Goal: Task Accomplishment & Management: Complete application form

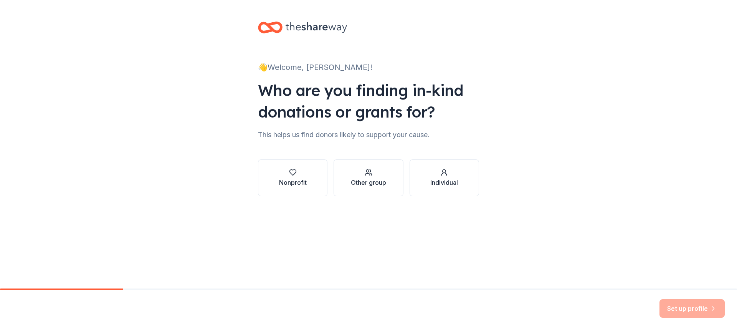
click at [445, 184] on div "Individual" at bounding box center [444, 182] width 28 height 9
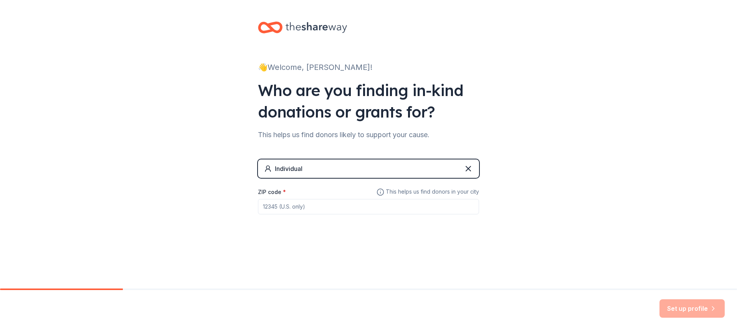
click at [386, 175] on div "Individual" at bounding box center [368, 168] width 221 height 18
click at [378, 217] on div "Individual ZIP code * This helps us find donors in your city" at bounding box center [368, 194] width 221 height 70
click at [378, 210] on input "ZIP code *" at bounding box center [368, 206] width 221 height 15
type input "27263"
click at [679, 308] on button "Set up profile" at bounding box center [692, 308] width 65 height 18
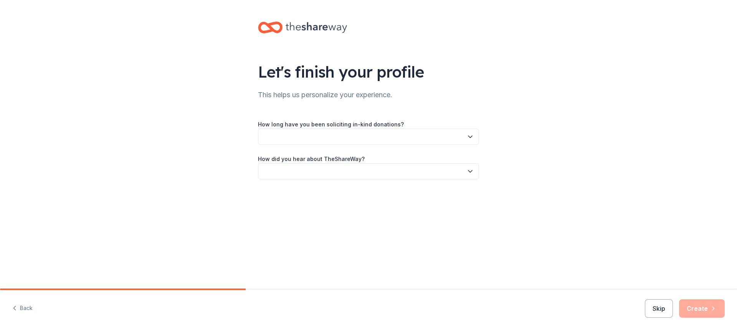
click at [376, 142] on button "button" at bounding box center [368, 137] width 221 height 16
click at [328, 161] on div "This is my first time!" at bounding box center [368, 157] width 217 height 15
click at [325, 173] on button "button" at bounding box center [368, 171] width 221 height 16
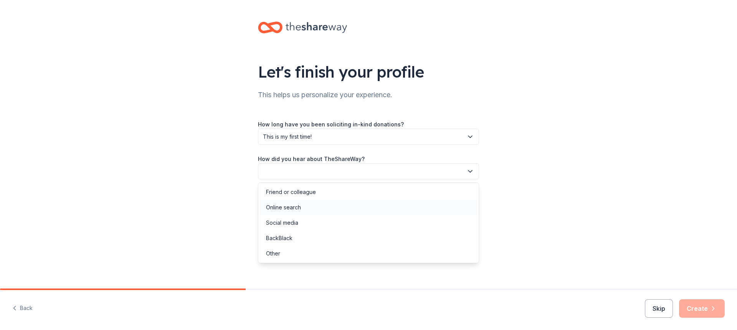
click at [323, 206] on div "Online search" at bounding box center [368, 207] width 217 height 15
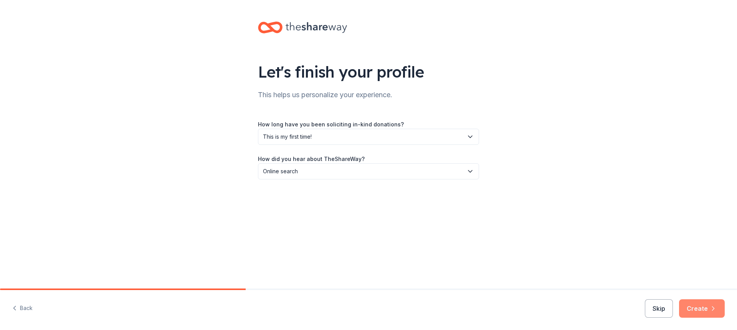
click at [699, 311] on button "Create" at bounding box center [702, 308] width 46 height 18
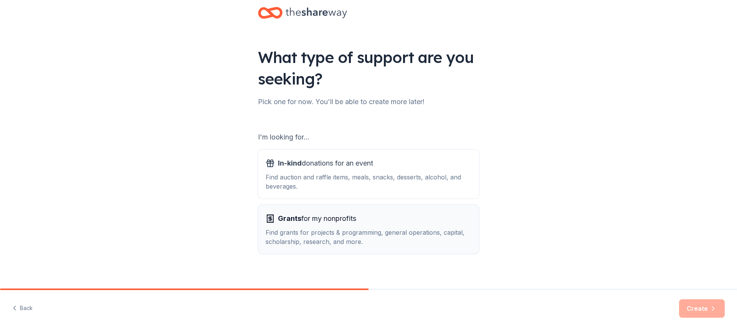
scroll to position [22, 0]
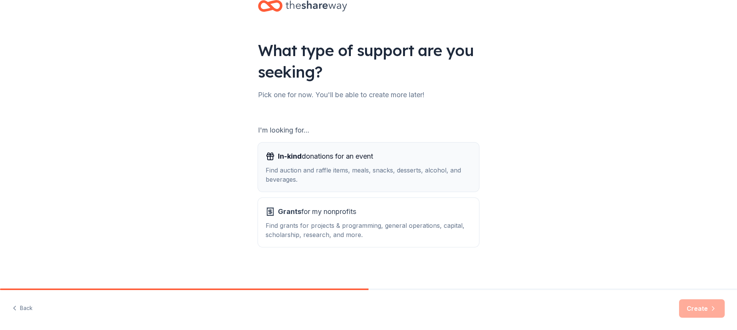
click at [396, 182] on div "Find auction and raffle items, meals, snacks, desserts, alcohol, and beverages." at bounding box center [369, 174] width 206 height 18
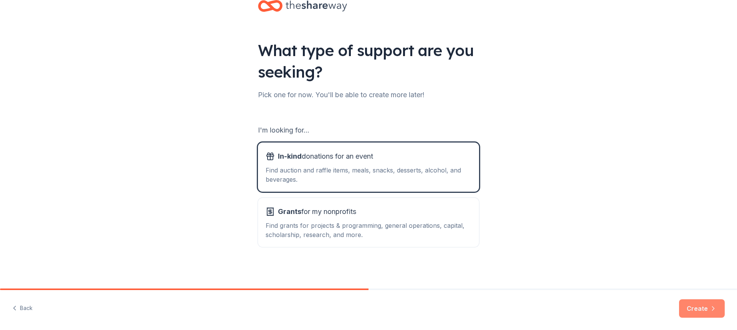
click at [692, 305] on button "Create" at bounding box center [702, 308] width 46 height 18
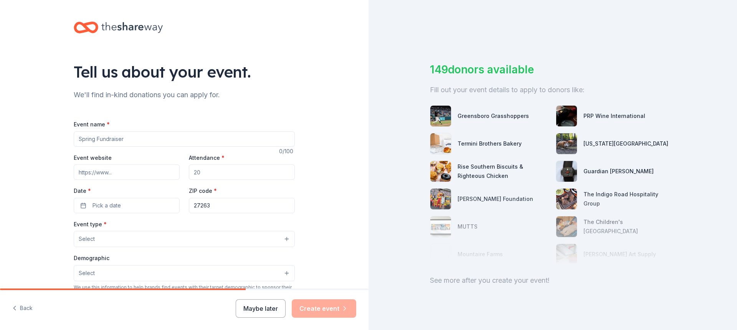
click at [168, 139] on input "Event name *" at bounding box center [184, 138] width 221 height 15
click at [217, 139] on input "Justin & Heidi Infertility Journey IVF Fund" at bounding box center [184, 138] width 221 height 15
type input "[PERSON_NAME] & [PERSON_NAME] Infertility Journey IVF Fund Bingo Night"
click at [114, 174] on input "Event website" at bounding box center [127, 171] width 106 height 15
paste input "https://www.facebook.com/profile.php?id=61577605745006"
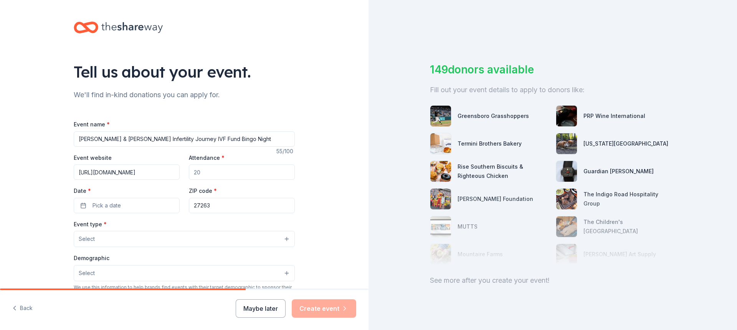
scroll to position [0, 58]
type input "https://www.facebook.com/profile.php?id=61577605745006"
click at [212, 169] on input "Attendance *" at bounding box center [242, 171] width 106 height 15
click at [313, 201] on div "Tell us about your event. We'll find in-kind donations you can apply for. Event…" at bounding box center [184, 255] width 369 height 511
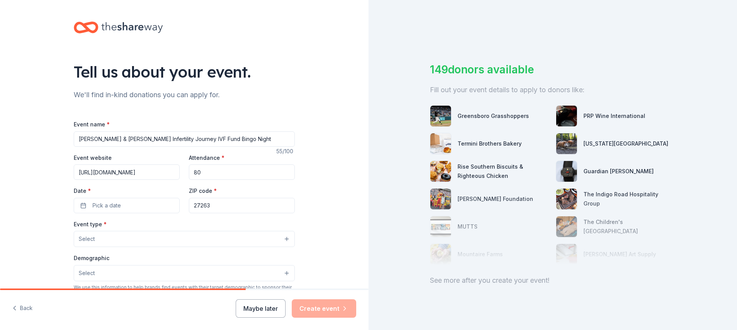
drag, startPoint x: 214, startPoint y: 176, endPoint x: 180, endPoint y: 175, distance: 33.8
click at [180, 175] on div "Event website https://www.facebook.com/profile.php?id=61577605745006 Attendance…" at bounding box center [184, 183] width 221 height 60
type input "100"
click at [339, 218] on div "Tell us about your event. We'll find in-kind donations you can apply for. Event…" at bounding box center [184, 255] width 369 height 511
click at [144, 205] on button "Pick a date" at bounding box center [127, 205] width 106 height 15
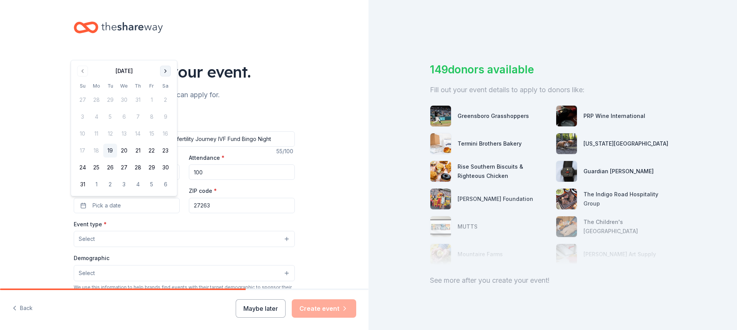
click at [165, 70] on button "Go to next month" at bounding box center [165, 71] width 11 height 11
click at [164, 167] on button "27" at bounding box center [166, 168] width 14 height 14
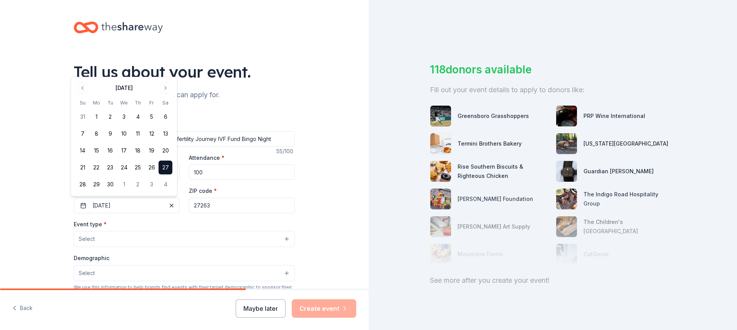
click at [322, 210] on div "Tell us about your event. We'll find in-kind donations you can apply for. Event…" at bounding box center [184, 255] width 369 height 511
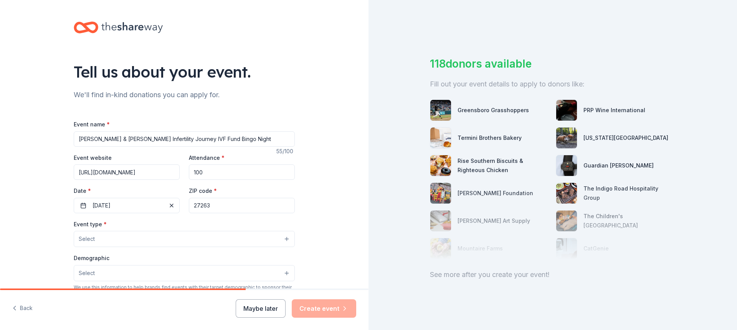
scroll to position [12, 0]
click at [169, 234] on button "Select" at bounding box center [184, 239] width 221 height 16
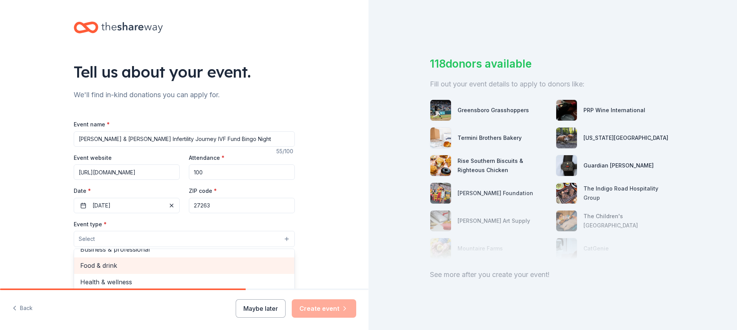
scroll to position [0, 0]
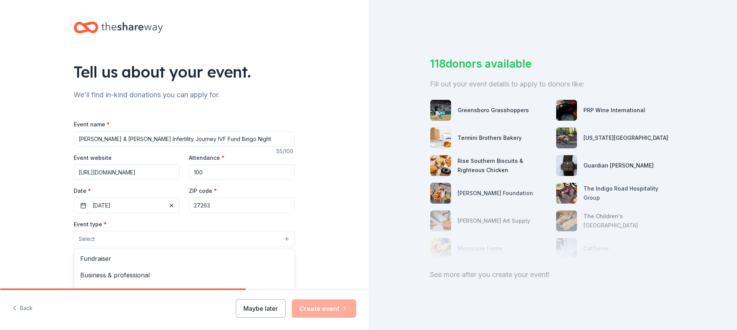
drag, startPoint x: 40, startPoint y: 256, endPoint x: 52, endPoint y: 255, distance: 12.3
click at [40, 256] on div "Tell us about your event. We'll find in-kind donations you can apply for. Event…" at bounding box center [184, 255] width 369 height 511
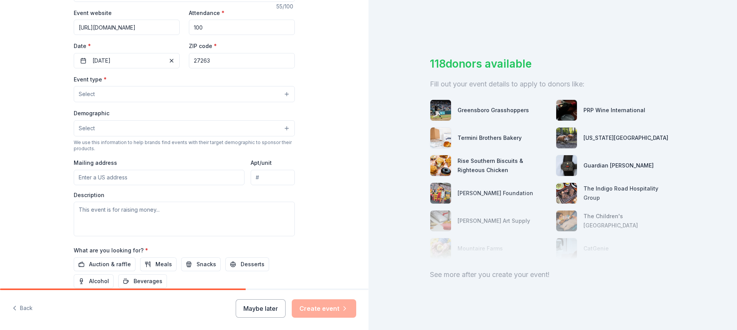
scroll to position [128, 0]
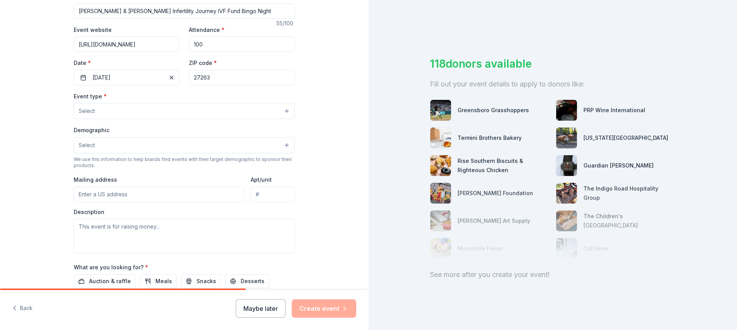
click at [166, 113] on button "Select" at bounding box center [184, 111] width 221 height 16
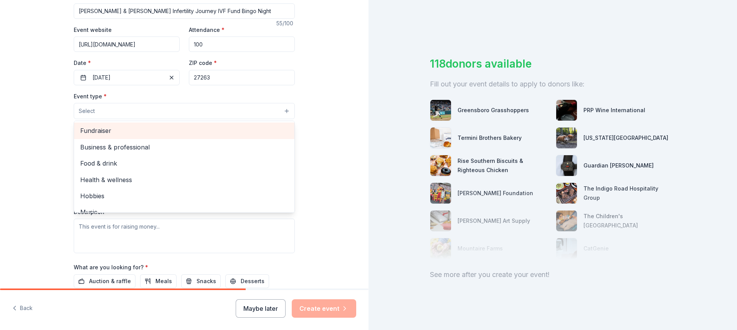
click at [156, 127] on span "Fundraiser" at bounding box center [184, 131] width 208 height 10
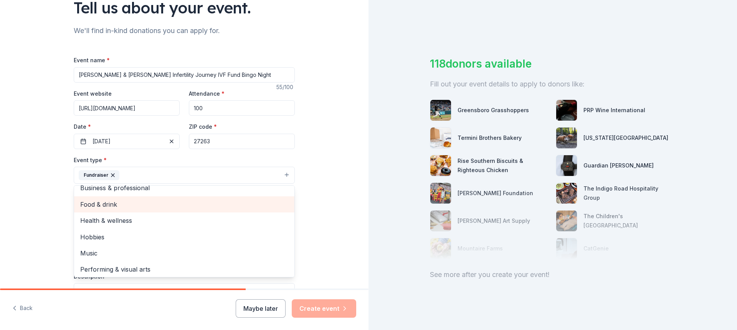
scroll to position [9, 0]
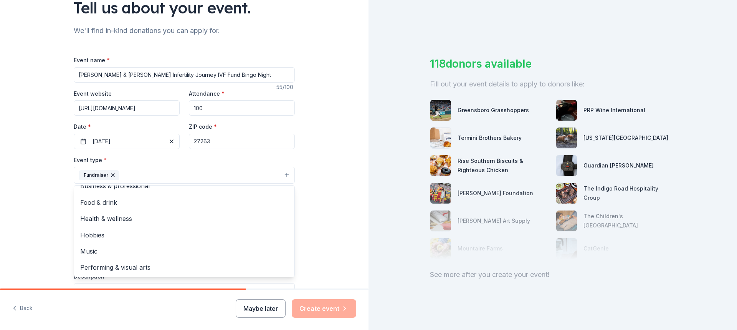
click at [25, 238] on div "Tell us about your event. We'll find in-kind donations you can apply for. Event…" at bounding box center [184, 192] width 369 height 512
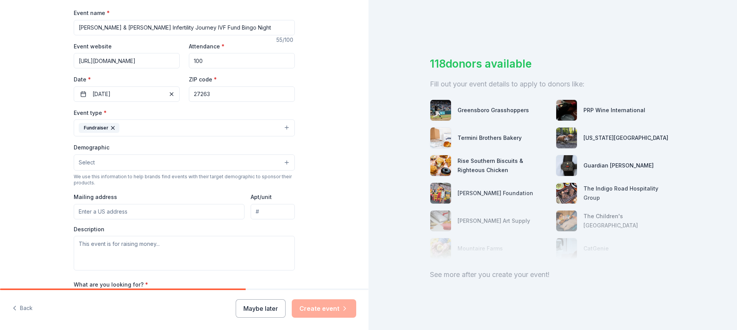
scroll to position [128, 0]
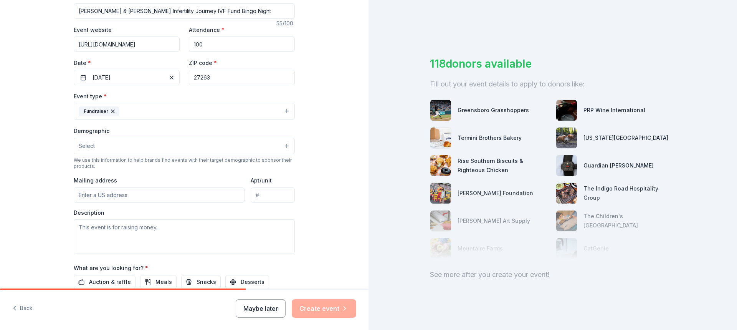
click at [129, 151] on button "Select" at bounding box center [184, 146] width 221 height 16
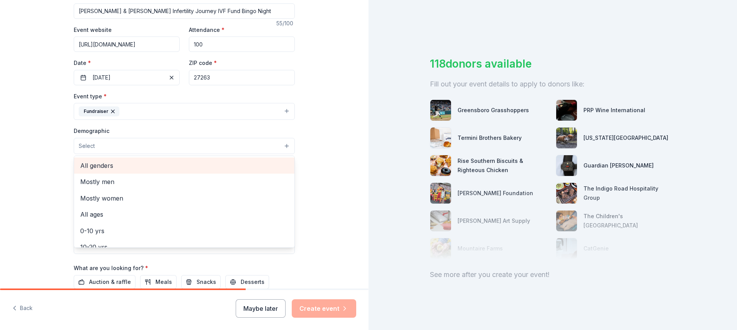
click at [133, 165] on span "All genders" at bounding box center [184, 166] width 208 height 10
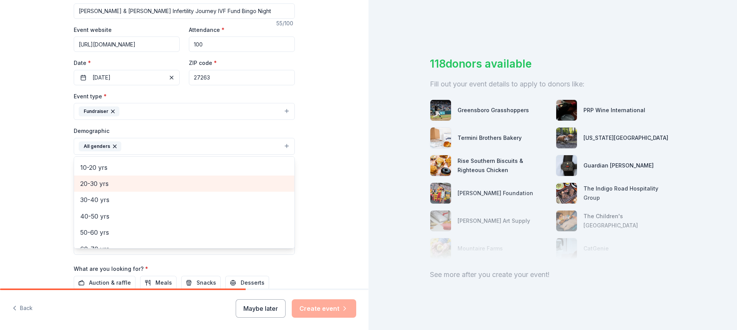
scroll to position [0, 0]
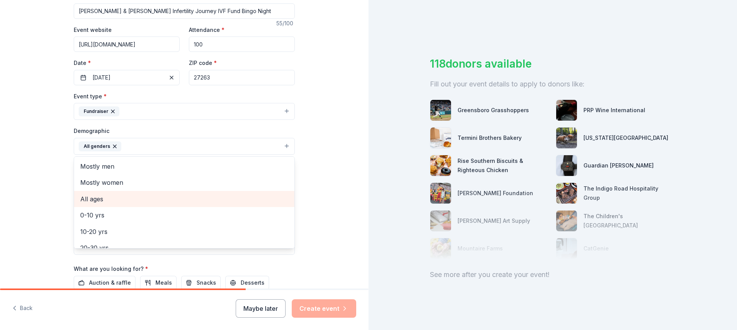
click at [118, 202] on span "All ages" at bounding box center [184, 199] width 208 height 10
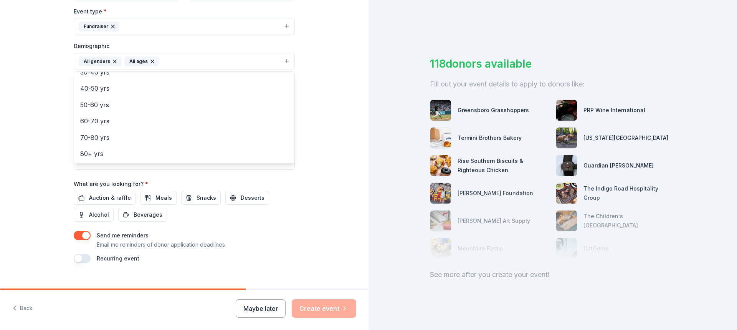
scroll to position [224, 0]
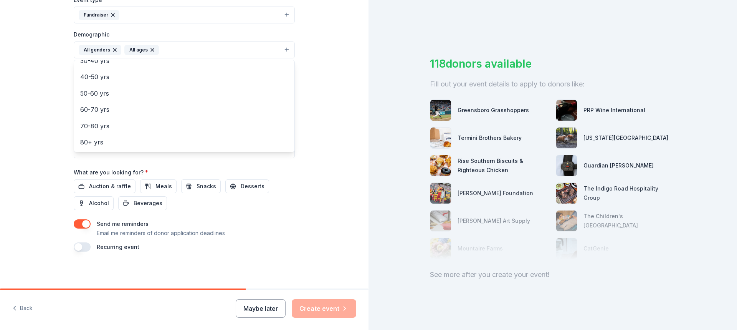
click at [43, 179] on div "Tell us about your event. We'll find in-kind donations you can apply for. Event…" at bounding box center [184, 32] width 369 height 513
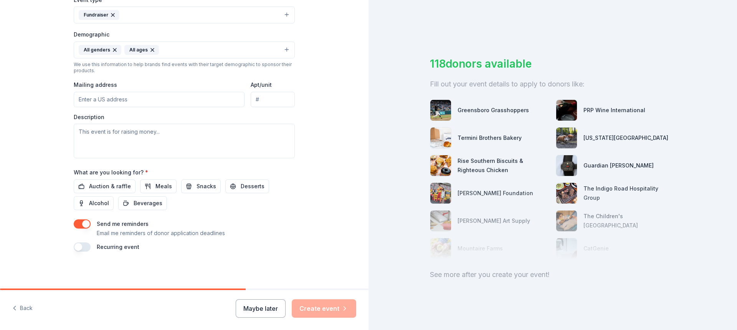
click at [134, 103] on input "Mailing address" at bounding box center [159, 99] width 171 height 15
type input "106 Oak Ridge Drive, Archdale, NC, 27263"
click at [131, 141] on textarea at bounding box center [184, 141] width 221 height 35
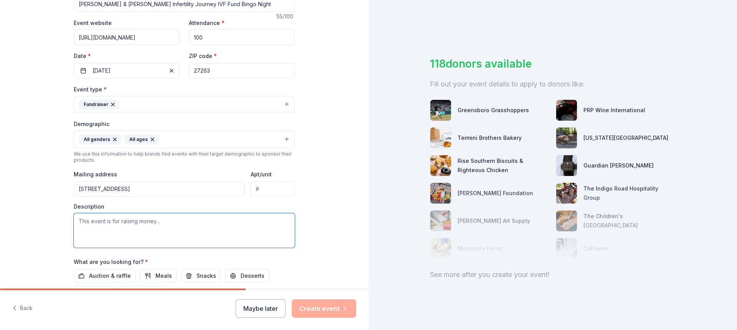
scroll to position [96, 0]
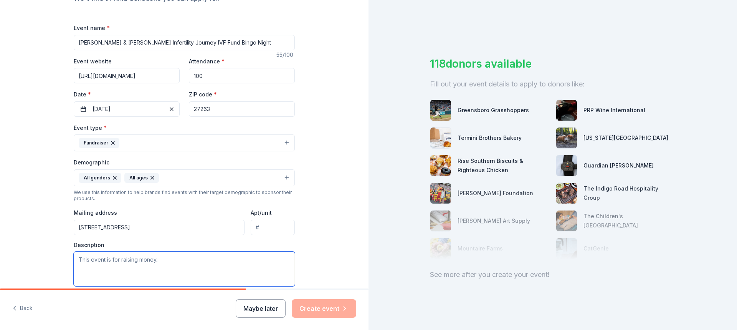
click at [126, 265] on textarea at bounding box center [184, 269] width 221 height 35
paste textarea "We are excited to host a Bingo Night Fundraiser as we continue on our infertili…"
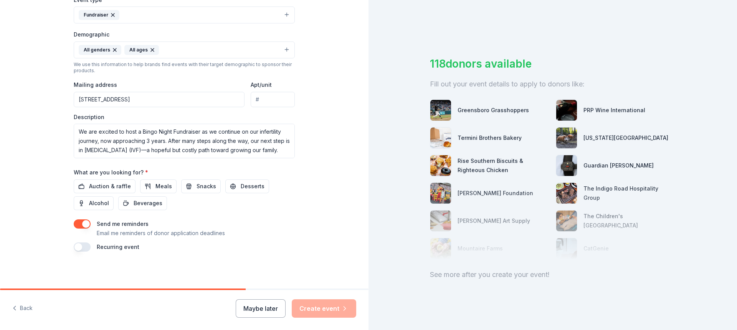
scroll to position [160, 0]
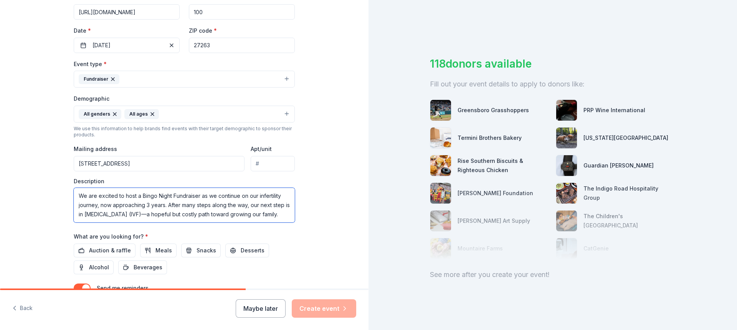
click at [160, 216] on textarea "We are excited to host a Bingo Night Fundraiser as we continue on our infertili…" at bounding box center [184, 205] width 221 height 35
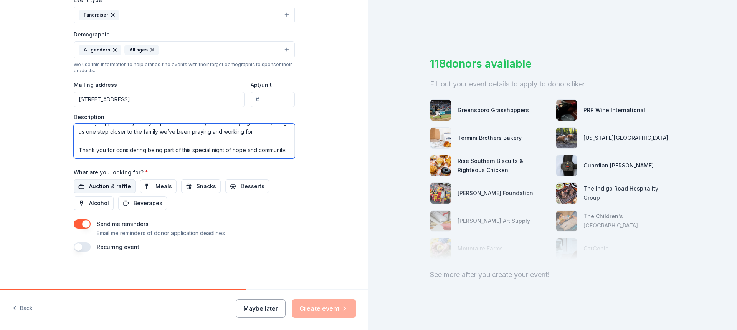
type textarea "We are excited to host a Bingo Night Fundraiser as we continue on our infertili…"
click at [111, 187] on span "Auction & raffle" at bounding box center [110, 186] width 42 height 9
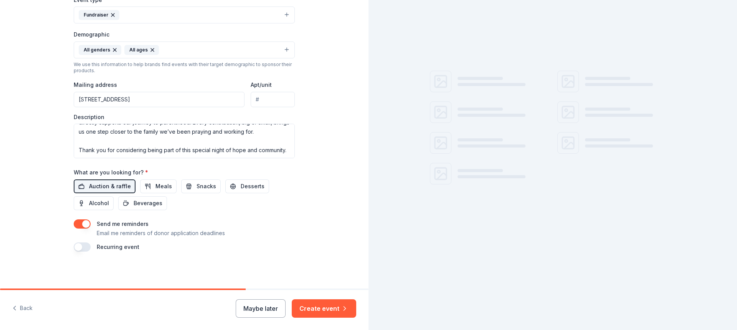
scroll to position [0, 0]
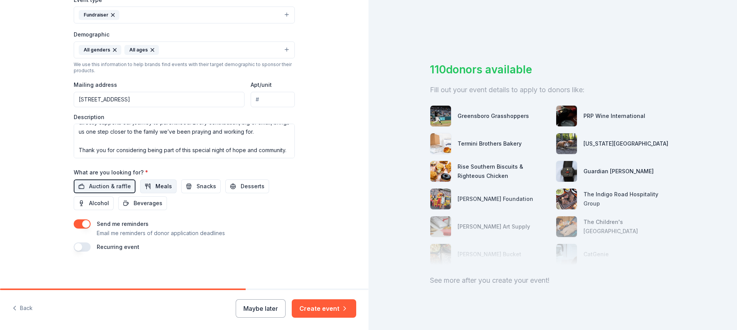
click at [156, 188] on span "Meals" at bounding box center [164, 186] width 17 height 9
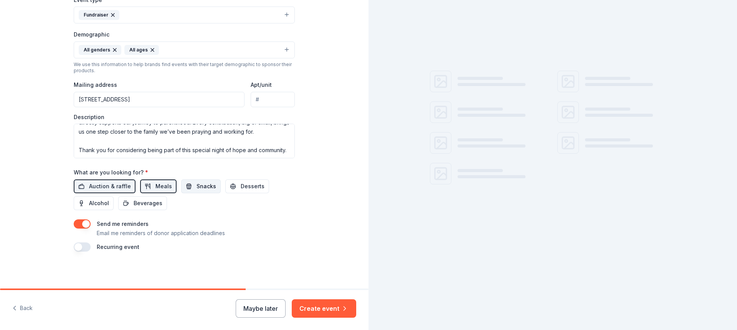
click at [197, 189] on span "Snacks" at bounding box center [207, 186] width 20 height 9
click at [241, 189] on span "Desserts" at bounding box center [253, 186] width 24 height 9
click at [156, 203] on button "Beverages" at bounding box center [142, 203] width 49 height 14
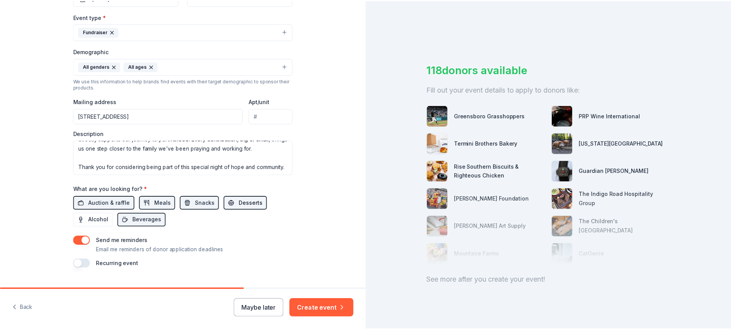
scroll to position [224, 0]
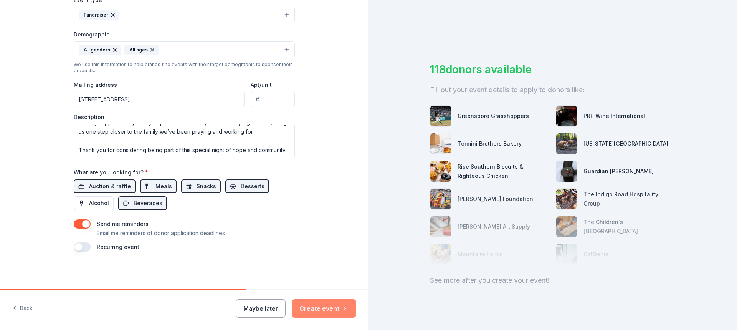
click at [329, 307] on button "Create event" at bounding box center [324, 308] width 65 height 18
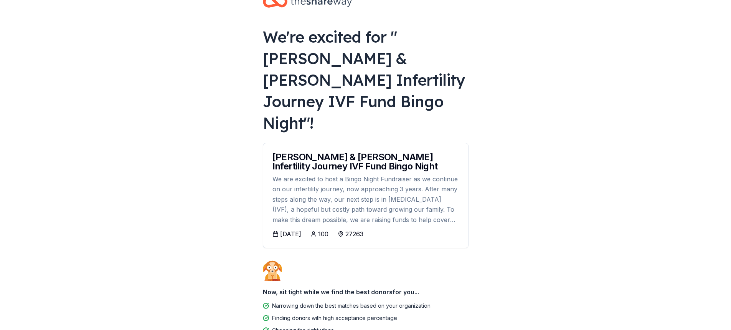
scroll to position [35, 0]
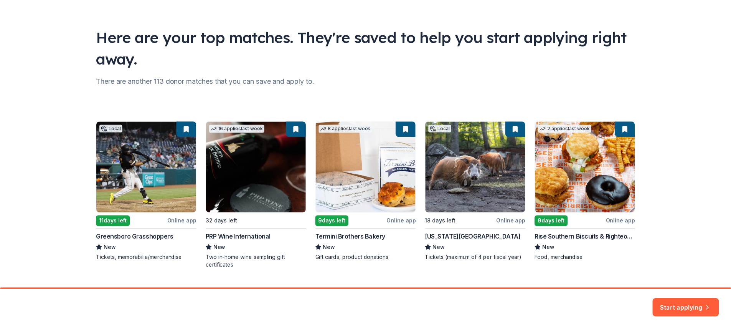
scroll to position [53, 0]
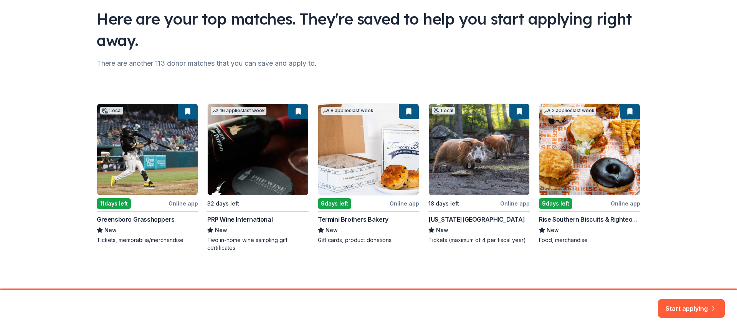
drag, startPoint x: 117, startPoint y: 205, endPoint x: 132, endPoint y: 191, distance: 20.7
click at [117, 205] on div "Local 11 days left Online app Greensboro Grasshoppers New Tickets, memorabilia/…" at bounding box center [369, 177] width 544 height 148
click at [145, 172] on div "Local 11 days left Online app Greensboro Grasshoppers New Tickets, memorabilia/…" at bounding box center [369, 177] width 544 height 148
click at [152, 217] on div "Local 11 days left Online app Greensboro Grasshoppers New Tickets, memorabilia/…" at bounding box center [369, 177] width 544 height 148
click at [687, 302] on button "Start applying" at bounding box center [691, 304] width 67 height 18
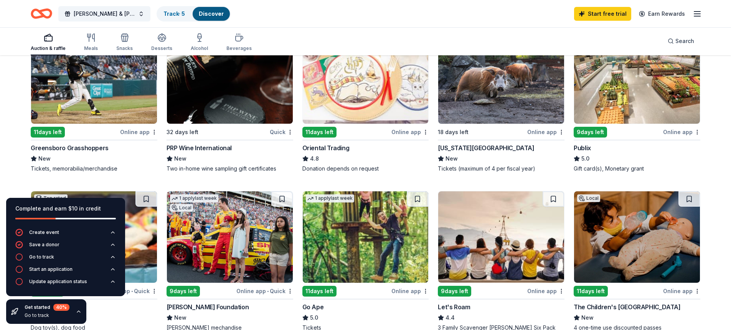
scroll to position [128, 0]
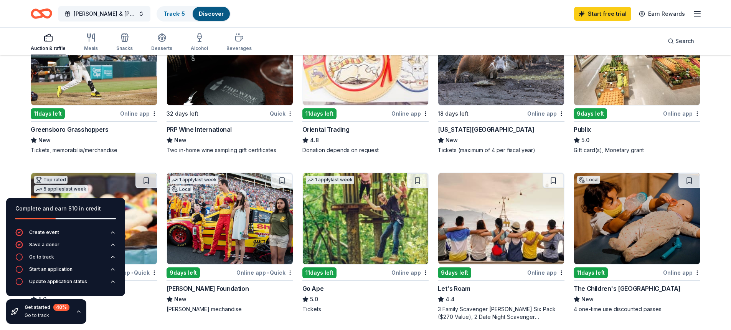
click at [125, 93] on img at bounding box center [94, 59] width 126 height 91
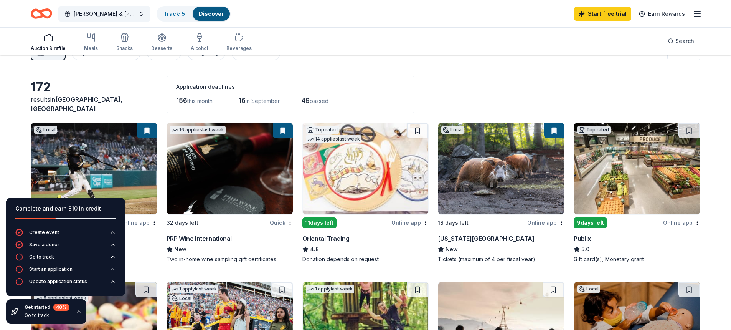
scroll to position [0, 0]
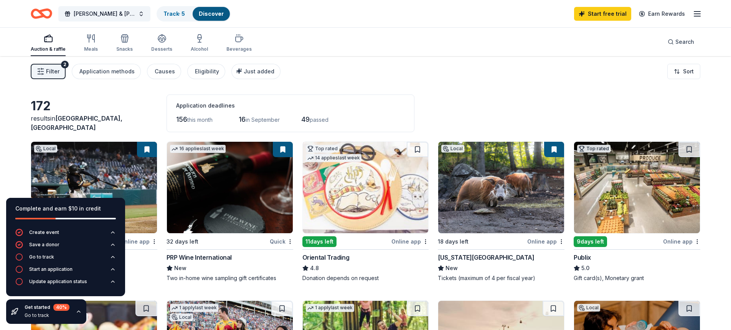
click at [489, 195] on img at bounding box center [502, 187] width 126 height 91
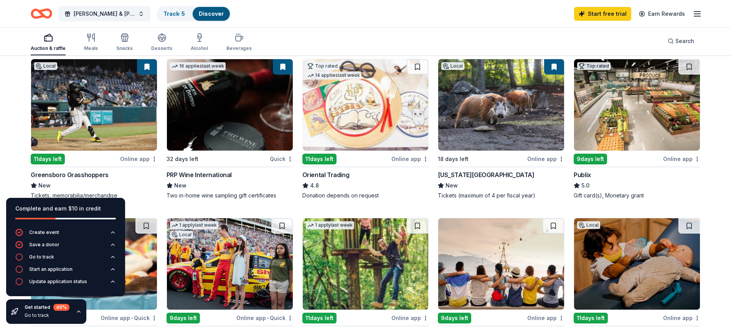
scroll to position [64, 0]
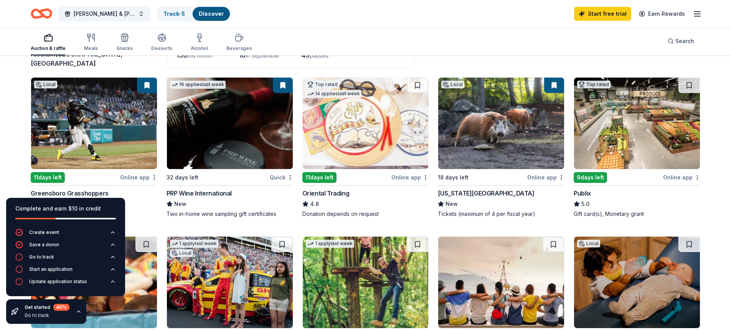
click at [602, 135] on img at bounding box center [637, 123] width 126 height 91
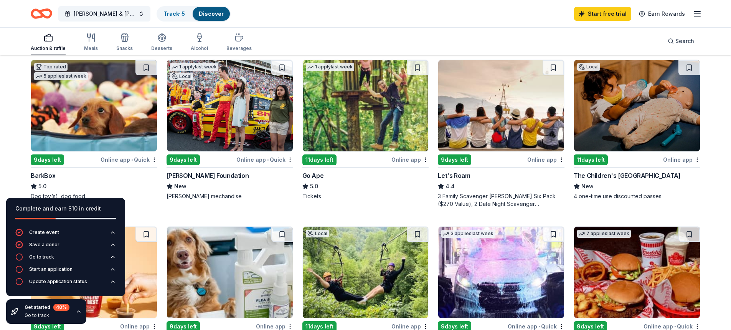
scroll to position [256, 0]
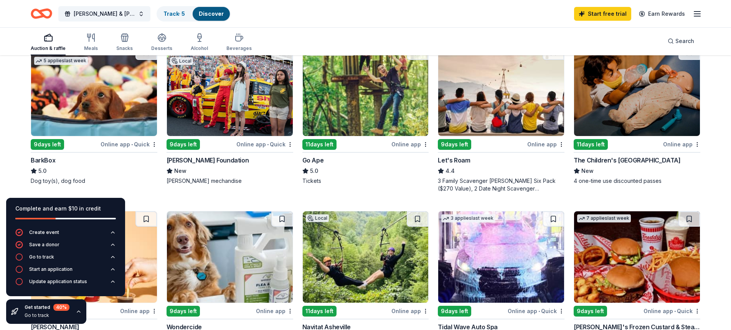
click at [233, 110] on img at bounding box center [230, 90] width 126 height 91
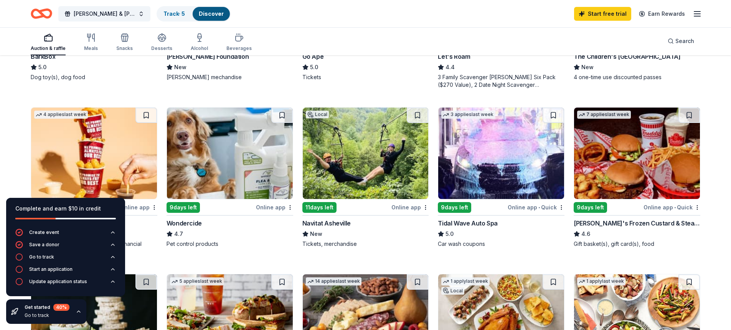
scroll to position [384, 0]
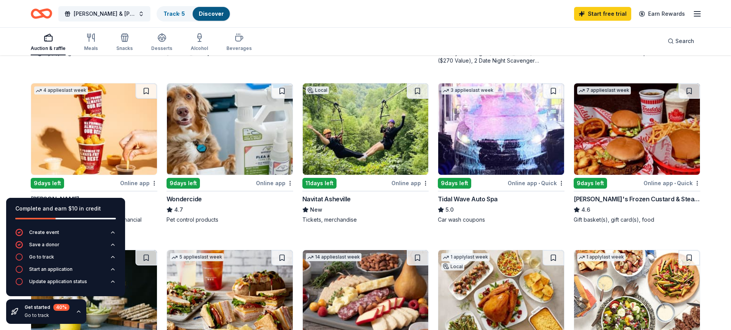
click at [615, 136] on img at bounding box center [637, 128] width 126 height 91
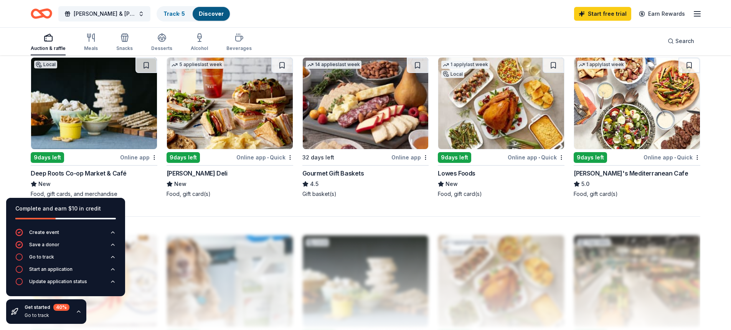
scroll to position [512, 0]
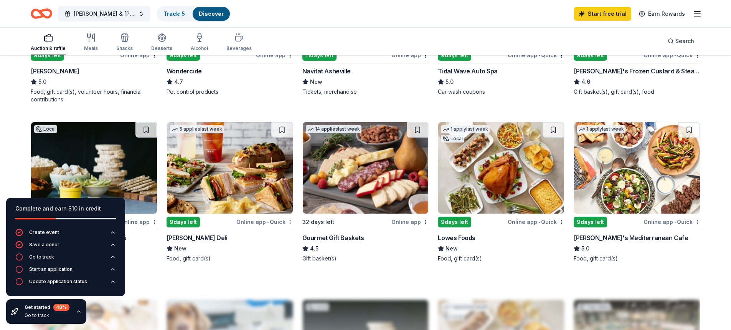
click at [244, 173] on img at bounding box center [230, 167] width 126 height 91
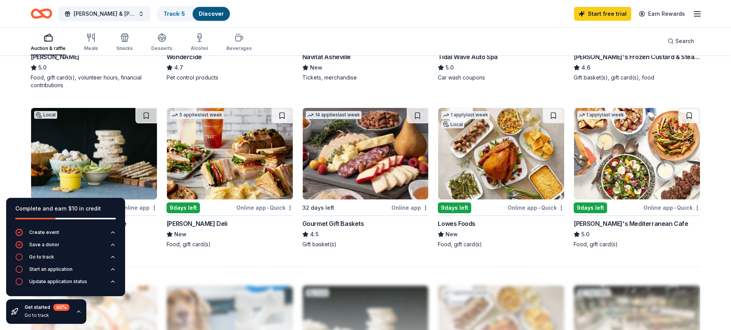
scroll to position [448, 0]
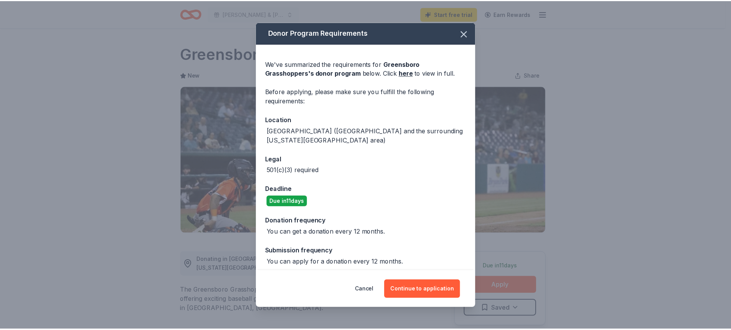
scroll to position [384, 0]
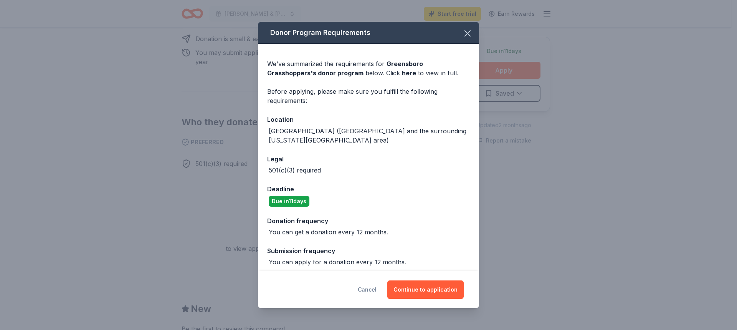
click at [376, 290] on button "Cancel" at bounding box center [367, 289] width 19 height 18
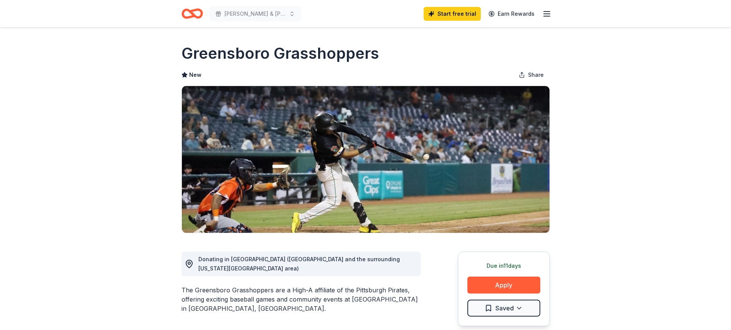
scroll to position [0, 0]
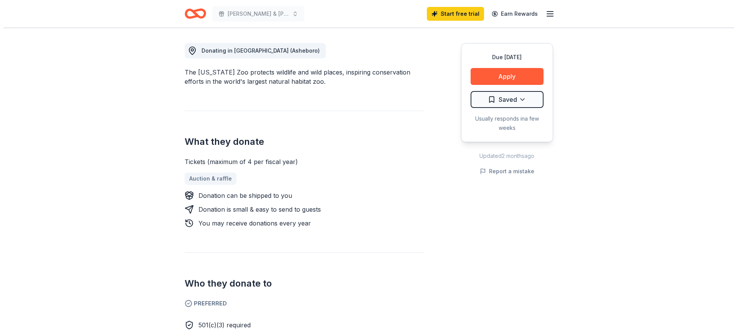
scroll to position [192, 0]
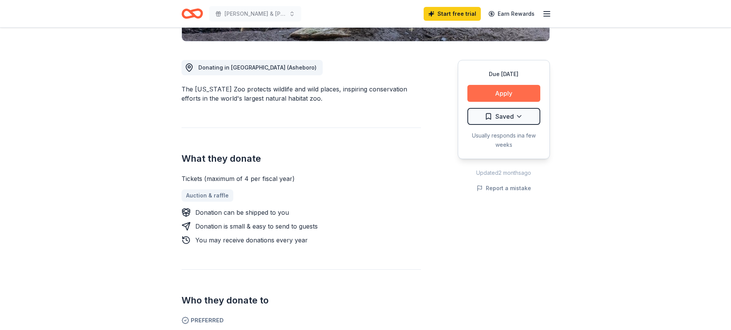
click at [503, 96] on button "Apply" at bounding box center [504, 93] width 73 height 17
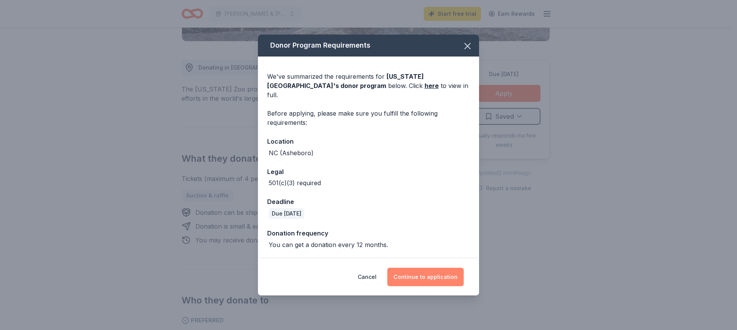
click at [424, 270] on button "Continue to application" at bounding box center [425, 277] width 76 height 18
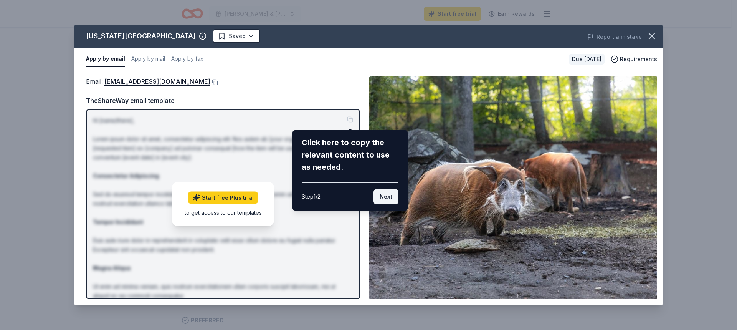
click at [390, 204] on button "Next" at bounding box center [386, 196] width 25 height 15
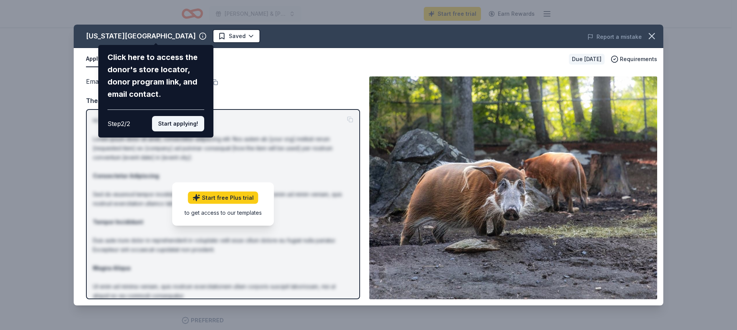
click at [187, 124] on button "Start applying!" at bounding box center [178, 123] width 52 height 15
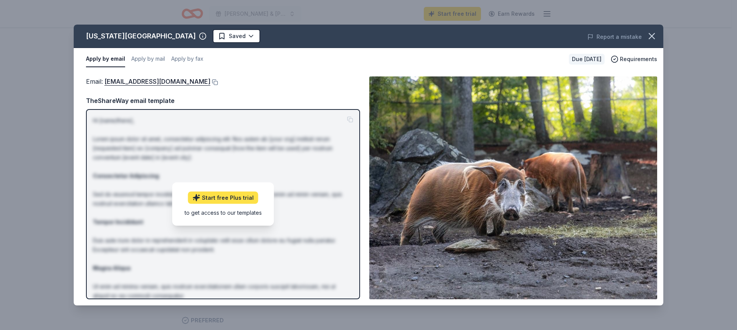
click at [242, 196] on link "Start free Plus trial" at bounding box center [223, 198] width 70 height 12
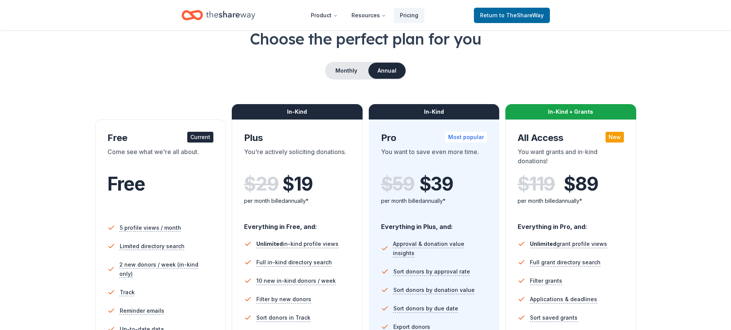
scroll to position [64, 0]
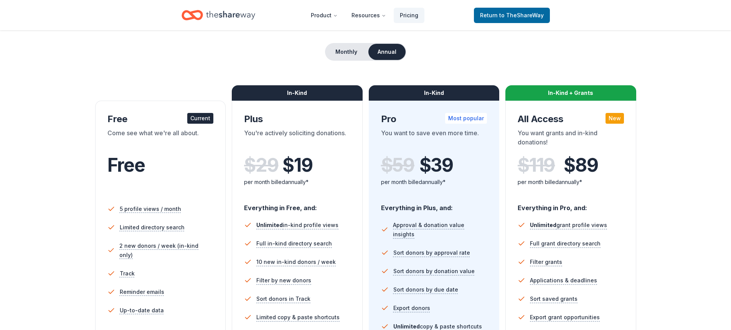
click at [174, 187] on div "Free" at bounding box center [161, 175] width 106 height 42
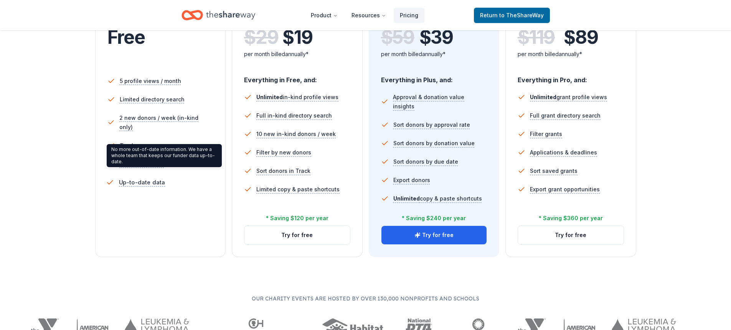
click at [158, 177] on span "Up-to-date data" at bounding box center [142, 182] width 46 height 10
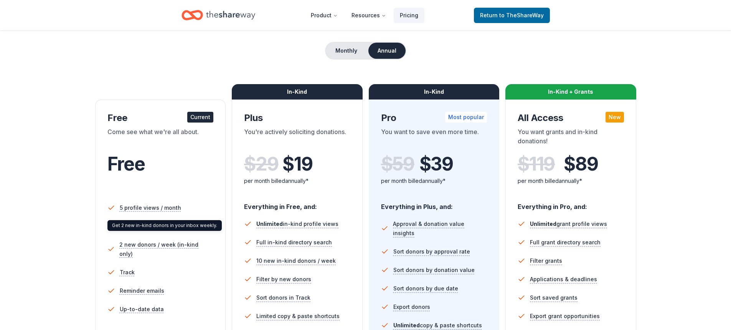
scroll to position [64, 0]
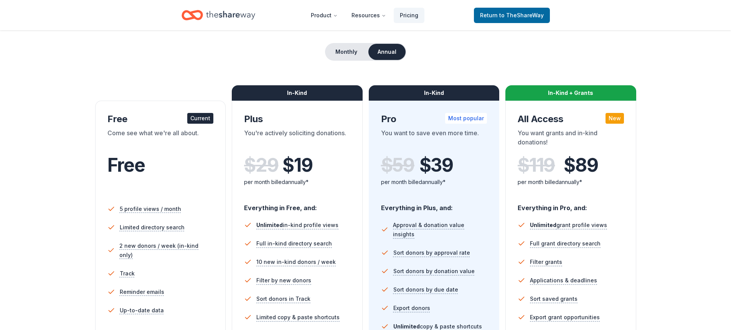
click at [178, 177] on div "Free" at bounding box center [161, 175] width 106 height 42
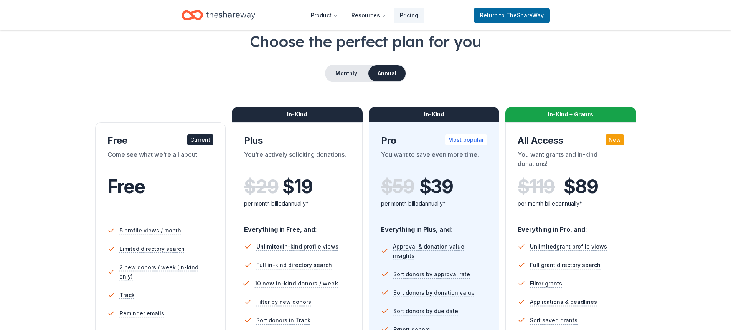
scroll to position [0, 0]
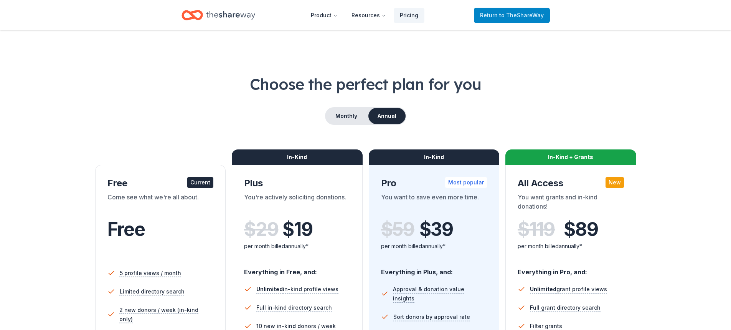
click at [503, 20] on link "Return to TheShareWay" at bounding box center [512, 15] width 76 height 15
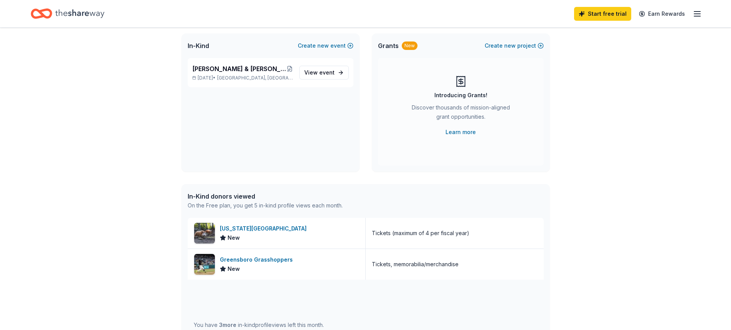
scroll to position [64, 0]
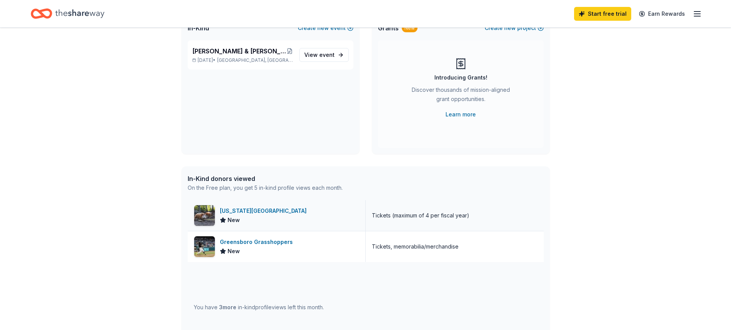
click at [288, 222] on div "North Carolina Zoo New" at bounding box center [277, 215] width 178 height 31
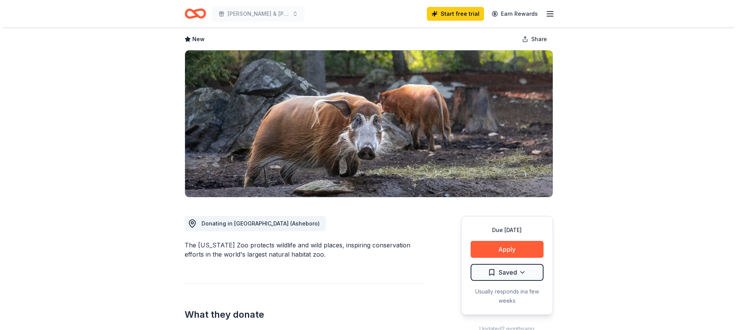
scroll to position [64, 0]
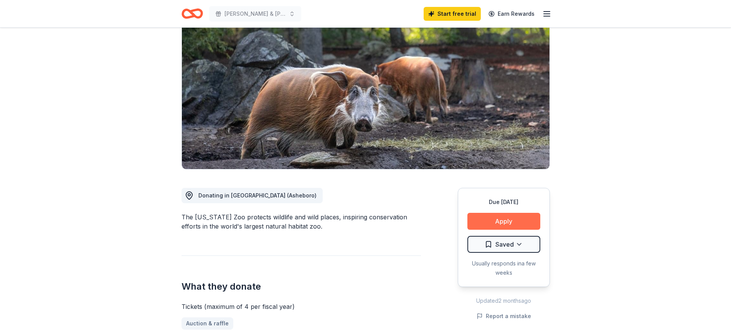
click at [509, 224] on button "Apply" at bounding box center [504, 221] width 73 height 17
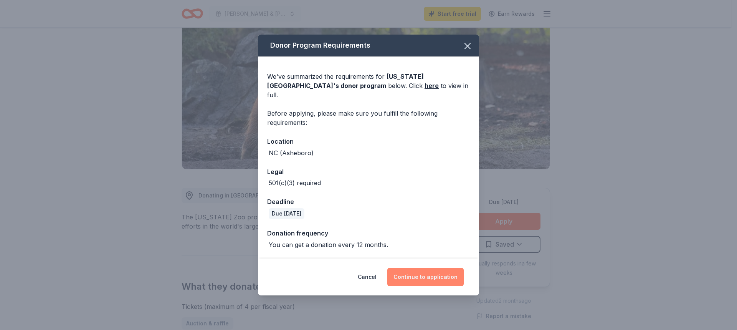
click at [427, 268] on button "Continue to application" at bounding box center [425, 277] width 76 height 18
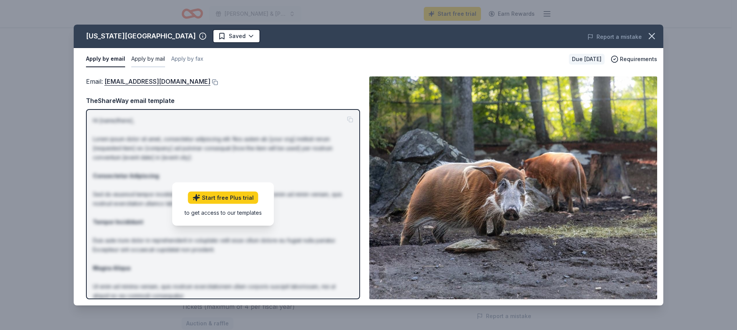
click at [143, 60] on button "Apply by mail" at bounding box center [148, 59] width 34 height 16
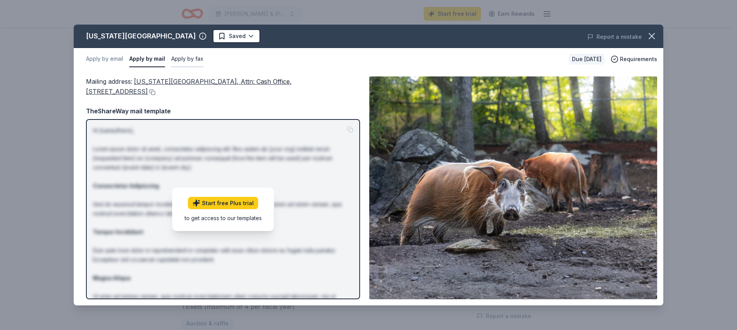
click at [189, 58] on button "Apply by fax" at bounding box center [187, 59] width 32 height 16
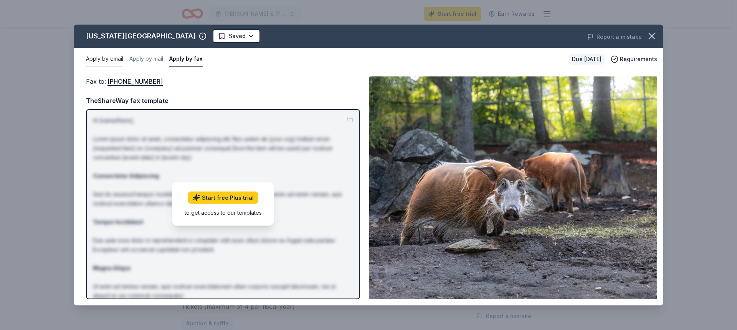
click at [108, 56] on button "Apply by email" at bounding box center [104, 59] width 37 height 16
click at [210, 82] on button at bounding box center [214, 82] width 8 height 6
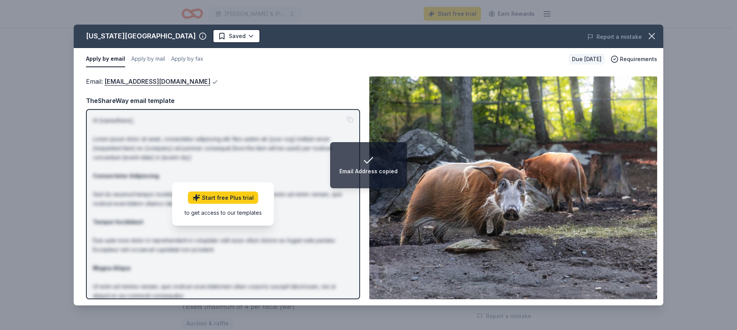
click at [210, 82] on button at bounding box center [214, 82] width 8 height 6
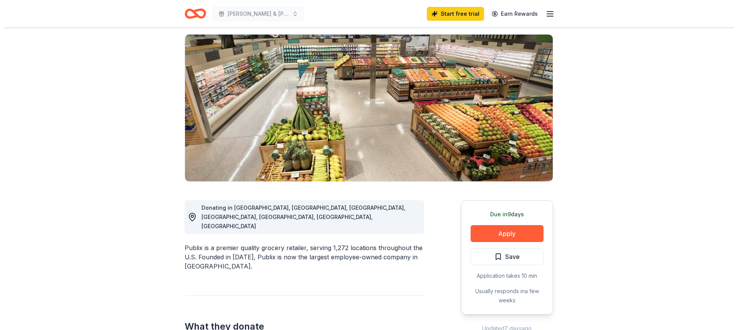
scroll to position [128, 0]
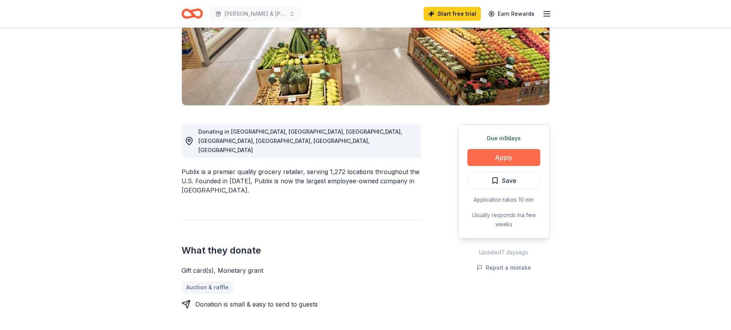
click at [514, 158] on button "Apply" at bounding box center [504, 157] width 73 height 17
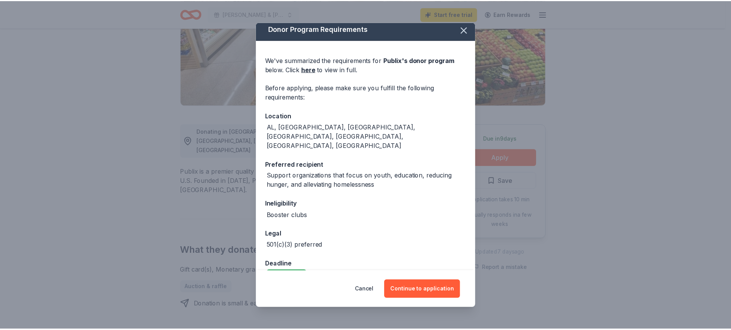
scroll to position [5, 0]
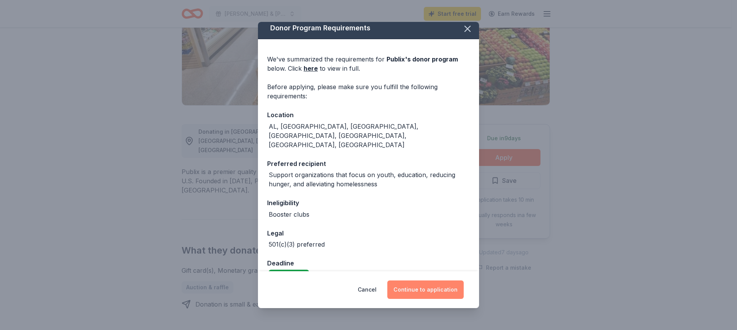
click at [419, 298] on button "Continue to application" at bounding box center [425, 289] width 76 height 18
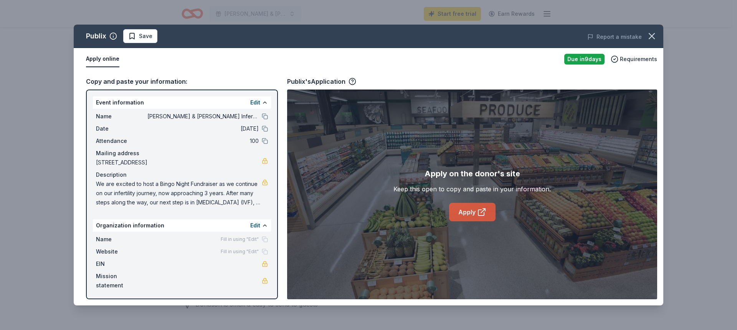
click at [468, 214] on link "Apply" at bounding box center [472, 212] width 46 height 18
click at [653, 36] on icon "button" at bounding box center [652, 36] width 11 height 11
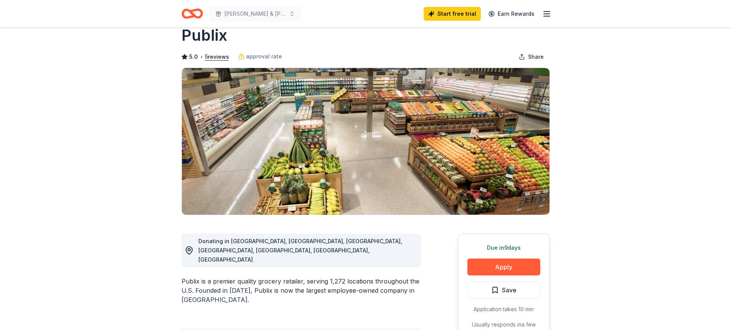
scroll to position [0, 0]
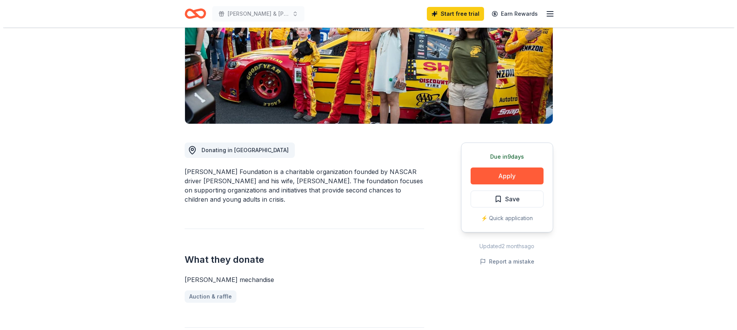
scroll to position [128, 0]
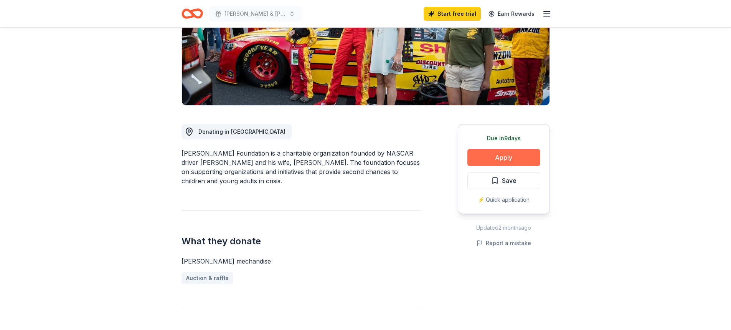
click at [494, 161] on button "Apply" at bounding box center [504, 157] width 73 height 17
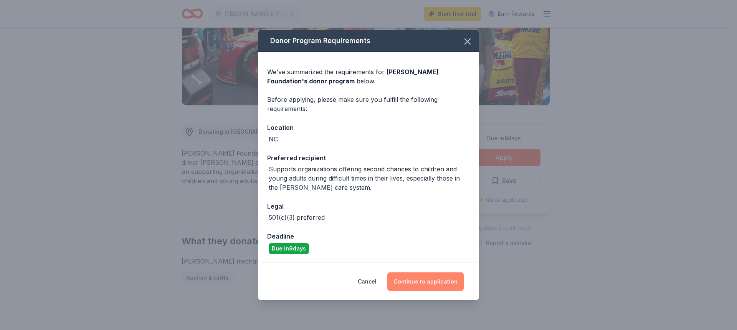
click at [440, 283] on button "Continue to application" at bounding box center [425, 281] width 76 height 18
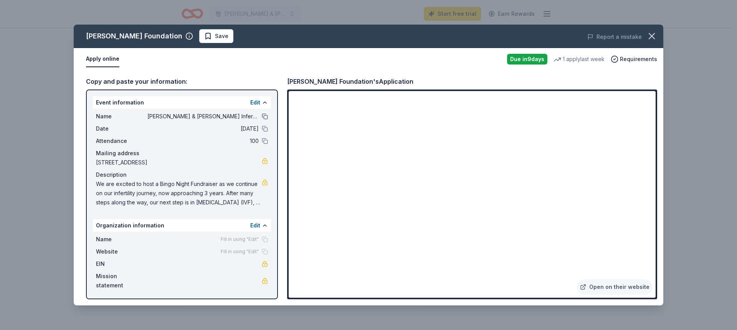
click at [264, 117] on button at bounding box center [265, 116] width 6 height 6
click at [210, 204] on span "We are excited to host a Bingo Night Fundraiser as we continue on our infertili…" at bounding box center [179, 193] width 166 height 28
click at [213, 200] on span "We are excited to host a Bingo Night Fundraiser as we continue on our [MEDICAL_…" at bounding box center [179, 193] width 166 height 28
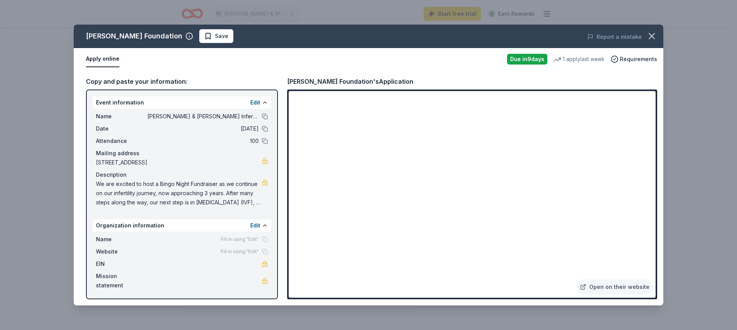
drag, startPoint x: 170, startPoint y: 192, endPoint x: 209, endPoint y: 197, distance: 39.5
click at [209, 197] on span "We are excited to host a Bingo Night Fundraiser as we continue on our [MEDICAL_…" at bounding box center [179, 193] width 166 height 28
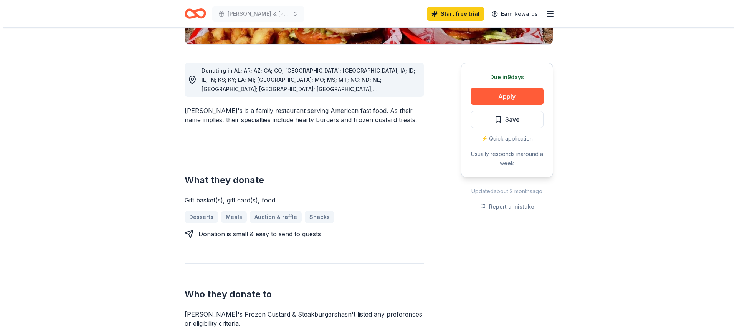
scroll to position [192, 0]
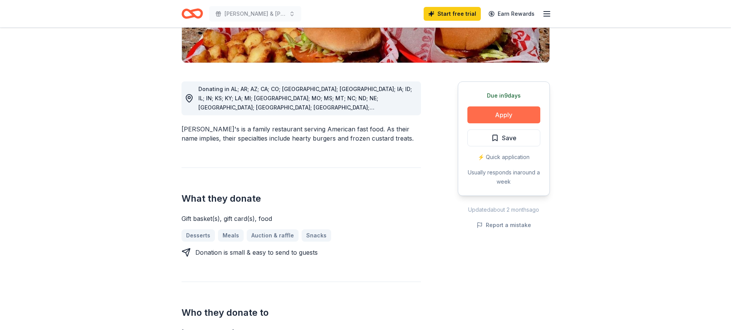
click at [498, 106] on button "Apply" at bounding box center [504, 114] width 73 height 17
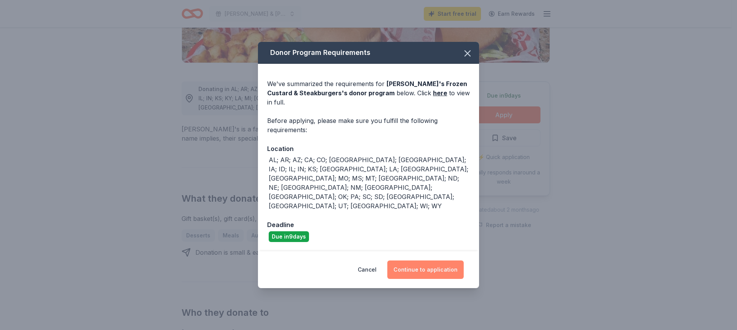
click at [427, 260] on button "Continue to application" at bounding box center [425, 269] width 76 height 18
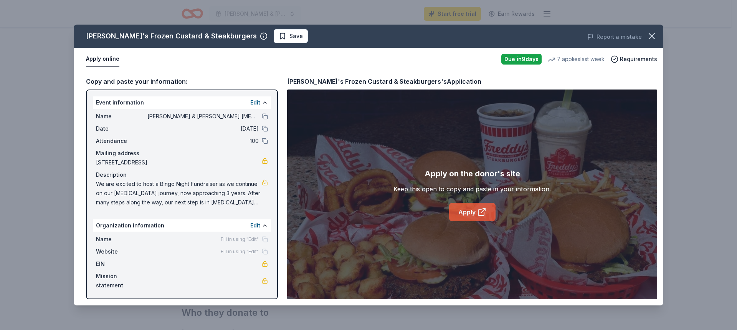
click at [469, 214] on link "Apply" at bounding box center [472, 212] width 46 height 18
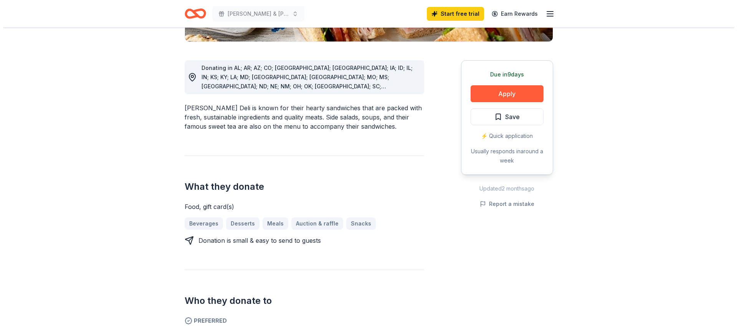
scroll to position [192, 0]
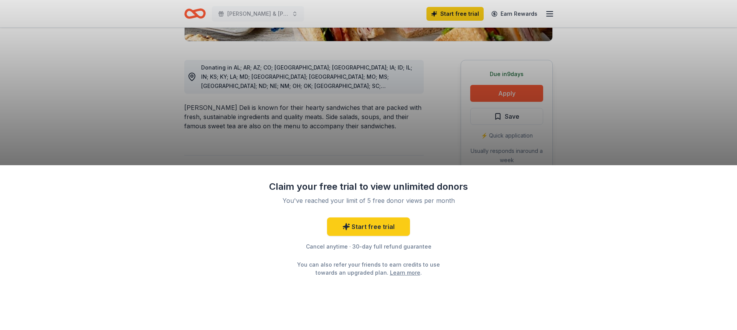
click at [381, 150] on div "Claim your free trial to view unlimited donors You've reached your limit of 5 f…" at bounding box center [368, 165] width 737 height 330
